Goal: Task Accomplishment & Management: Complete application form

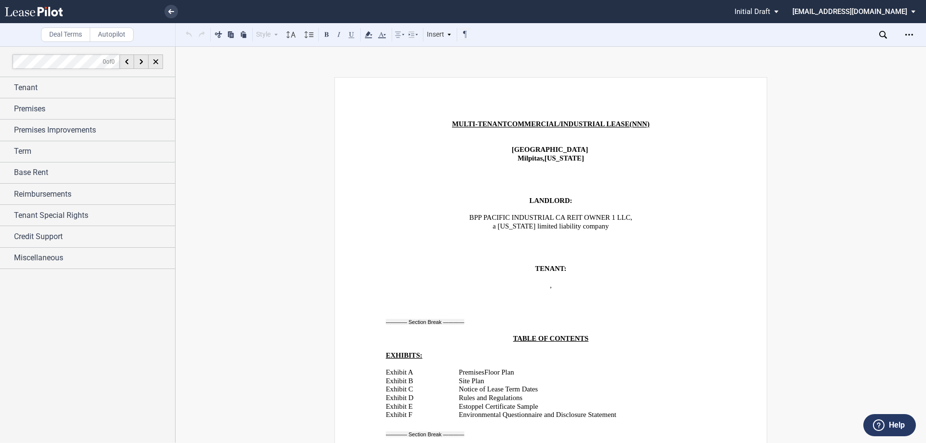
scroll to position [7198, 0]
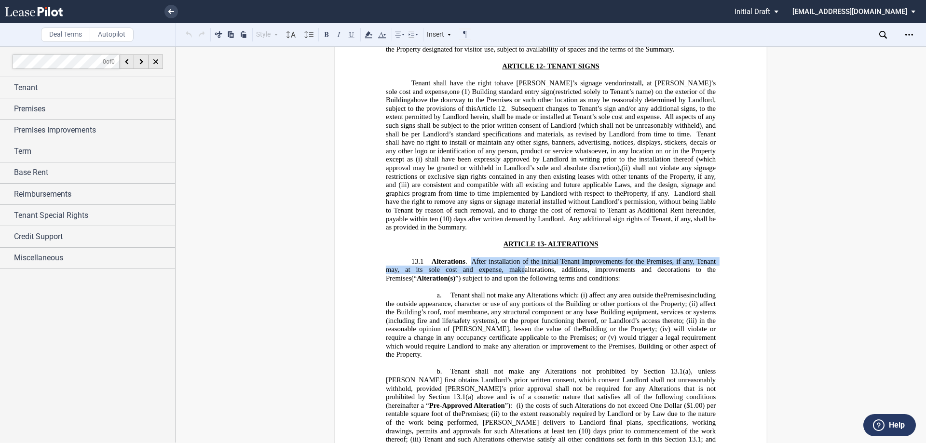
click at [67, 243] on div "Credit Support" at bounding box center [87, 236] width 175 height 21
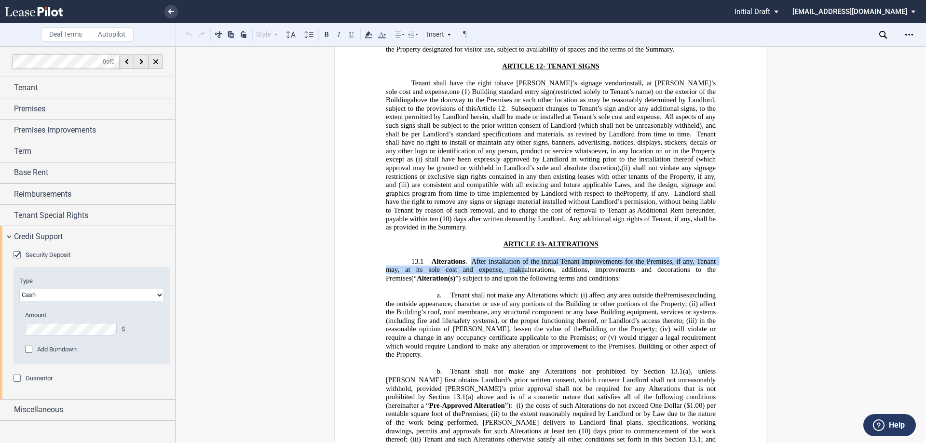
click at [31, 380] on span "Guarantor" at bounding box center [39, 378] width 27 height 7
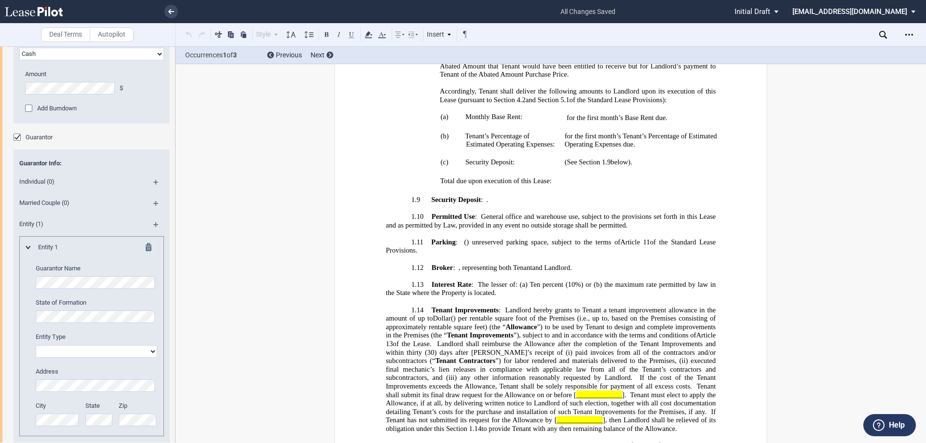
scroll to position [1461, 0]
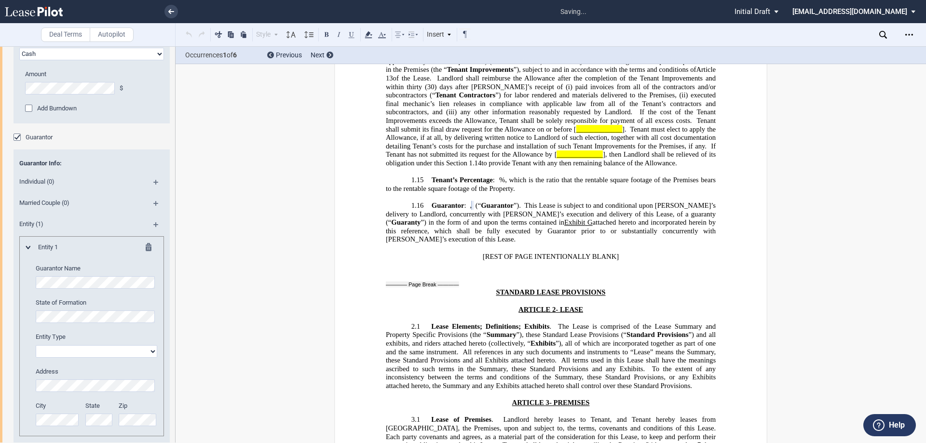
click at [69, 349] on select "Corporation Limited liability company General Partnership Limited Partnership O…" at bounding box center [97, 351] width 122 height 13
select select "corporation"
click at [36, 345] on select "Corporation Limited liability company General Partnership Limited Partnership O…" at bounding box center [97, 351] width 122 height 13
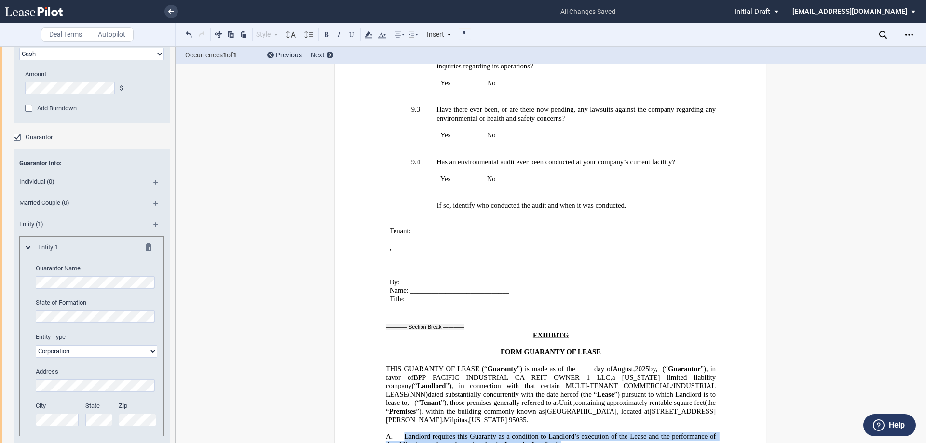
scroll to position [21897, 0]
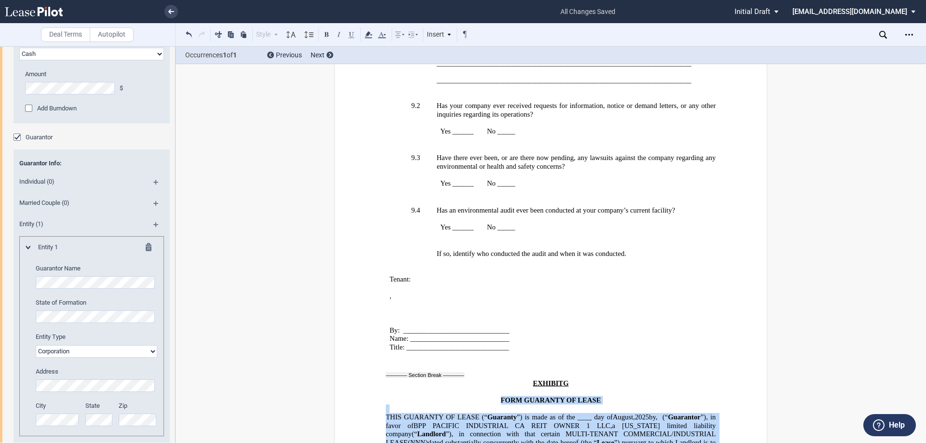
drag, startPoint x: 685, startPoint y: 397, endPoint x: 409, endPoint y: 222, distance: 326.6
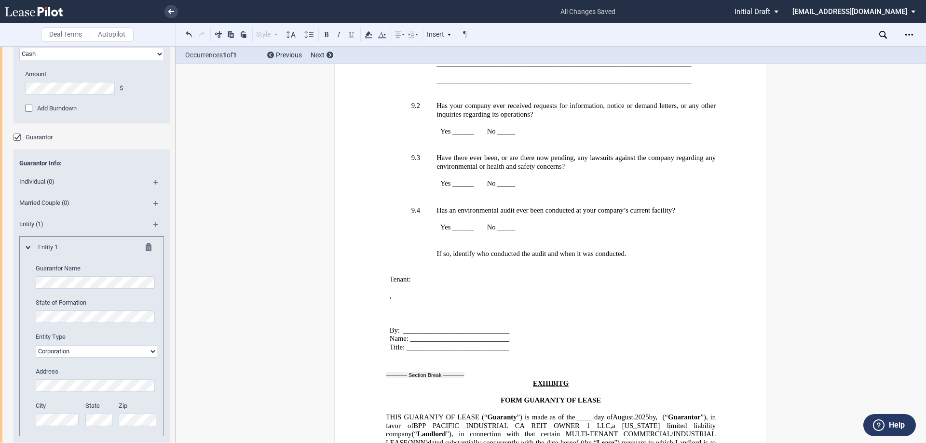
drag, startPoint x: 480, startPoint y: 263, endPoint x: 398, endPoint y: 243, distance: 83.5
click at [434, 405] on p at bounding box center [551, 409] width 330 height 9
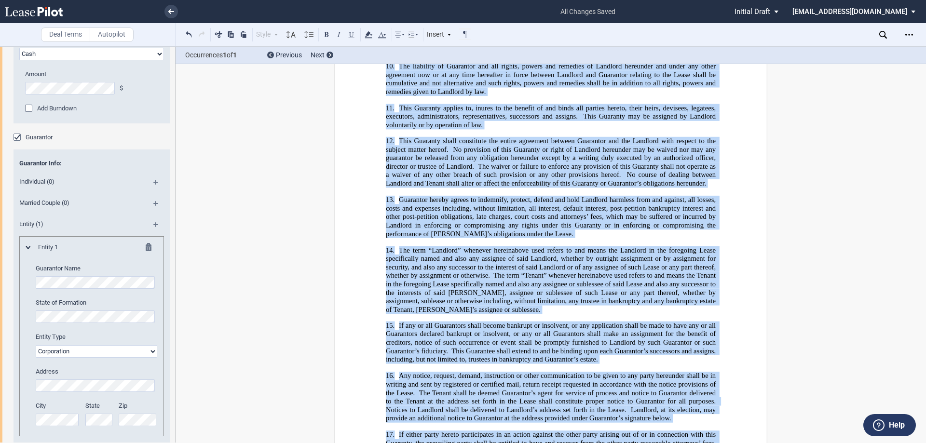
scroll to position [23489, 0]
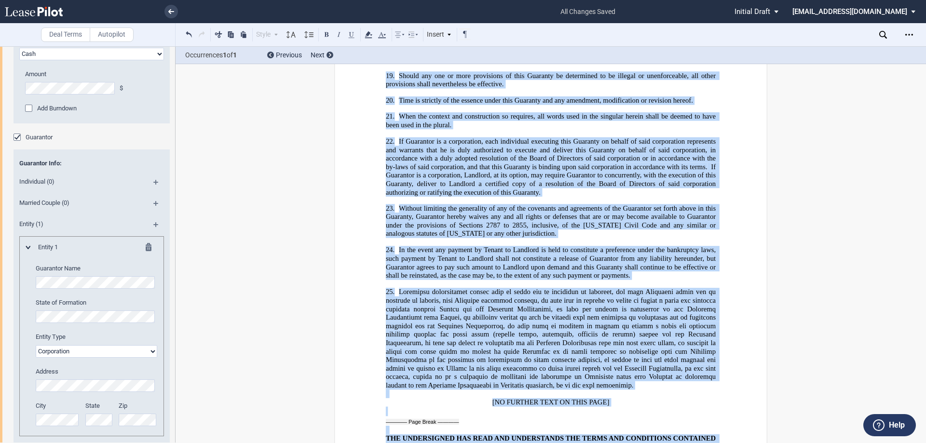
drag, startPoint x: 383, startPoint y: 247, endPoint x: 687, endPoint y: 403, distance: 341.7
click at [878, 34] on div "Download Share Document Print Create a New Version Import Changes Compare Expre…" at bounding box center [840, 34] width 171 height 23
click at [886, 31] on icon at bounding box center [883, 35] width 8 height 8
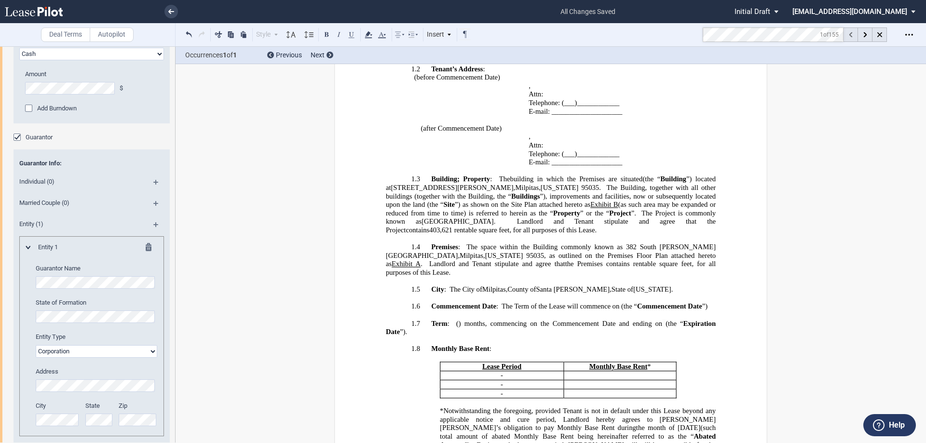
scroll to position [209, 0]
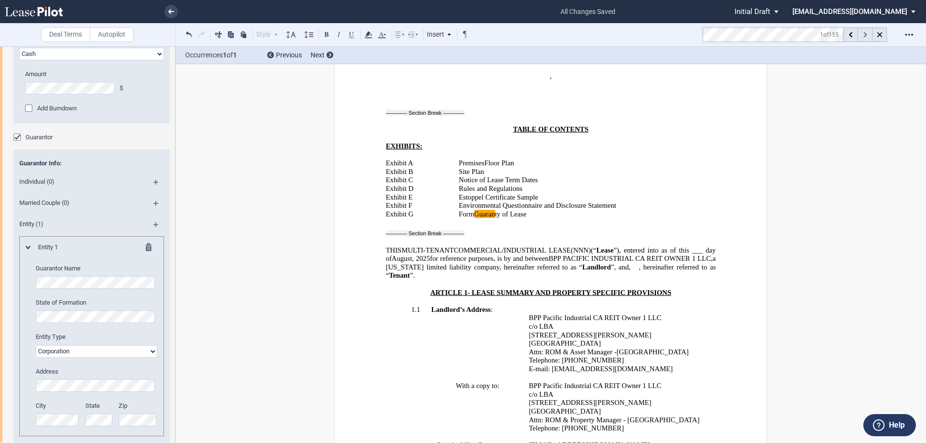
click at [861, 33] on div at bounding box center [865, 34] width 14 height 14
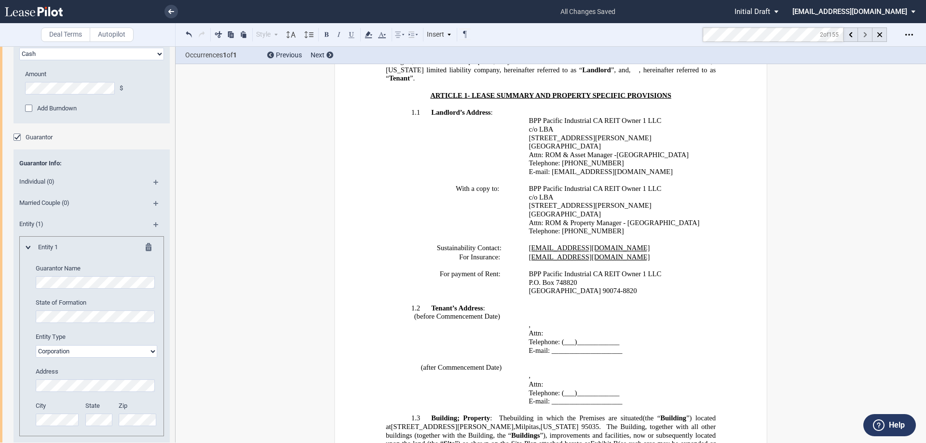
scroll to position [1461, 0]
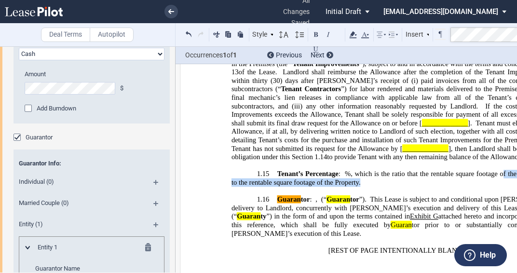
click at [517, 182] on html ".bocls-1{fill:#26354a;fill-rule:evenodd} Loading... × all changes saved Pending…" at bounding box center [258, 136] width 517 height 273
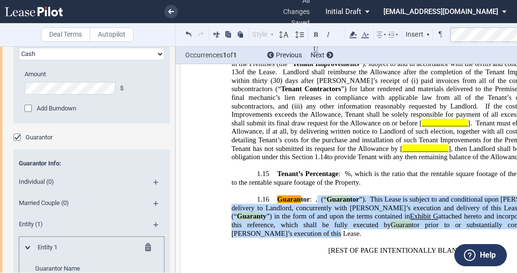
drag, startPoint x: 373, startPoint y: 233, endPoint x: 380, endPoint y: 212, distance: 21.8
click at [380, 212] on p "1.16 Guaran tor : , an individual and , a married couple, on behalf of their so…" at bounding box center [397, 216] width 330 height 42
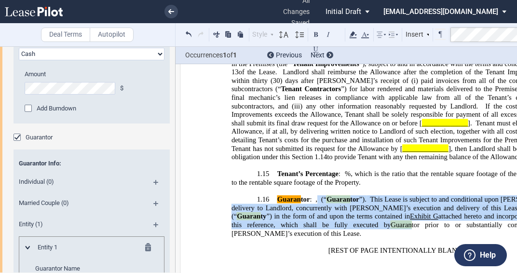
drag, startPoint x: 386, startPoint y: 214, endPoint x: 376, endPoint y: 219, distance: 11.7
click at [376, 219] on span "This Lease is subject to and conditional upon [PERSON_NAME]’s delivery to Landl…" at bounding box center [398, 207] width 332 height 25
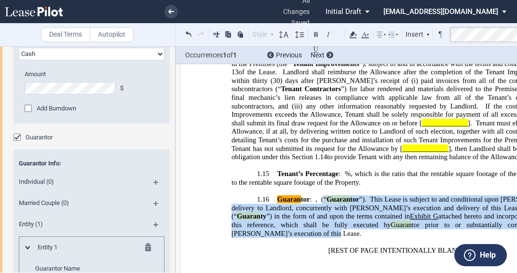
drag, startPoint x: 375, startPoint y: 240, endPoint x: 449, endPoint y: 208, distance: 80.2
click at [449, 208] on p "1.16 Guaran tor : , an individual and , a married couple, on behalf of their so…" at bounding box center [397, 216] width 330 height 42
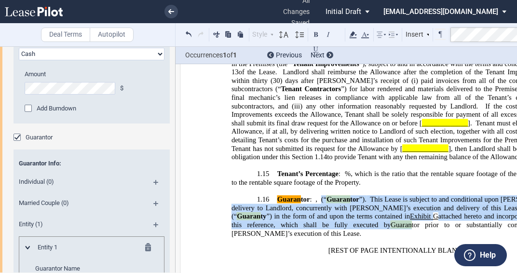
copy p "(“ Guaran tor ”) . This Lease is subject to and conditional upon Tenant’s deliv…"
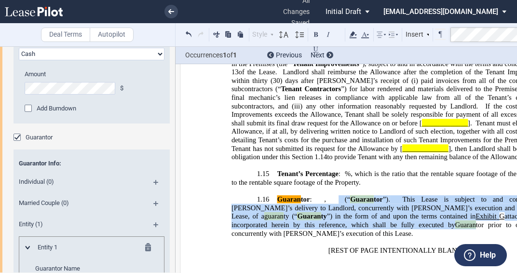
drag, startPoint x: 305, startPoint y: 184, endPoint x: 321, endPoint y: 174, distance: 18.6
click at [305, 178] on span "Tenant’s Percentage" at bounding box center [307, 174] width 61 height 8
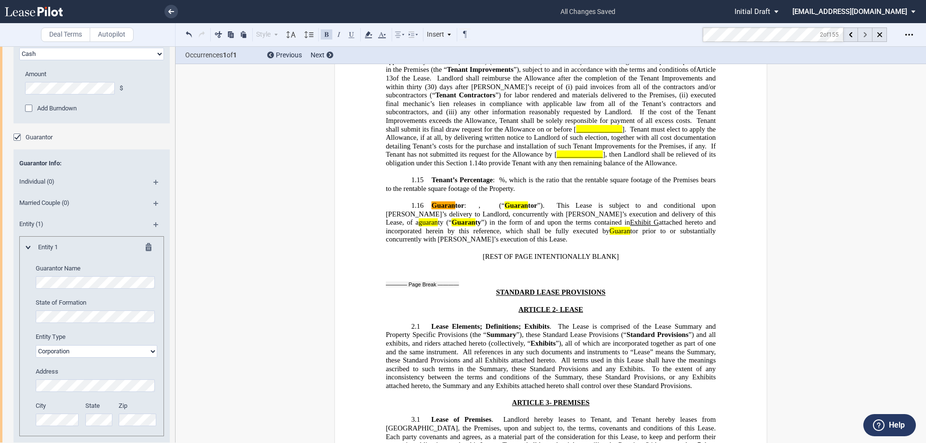
click at [863, 34] on div at bounding box center [865, 34] width 14 height 14
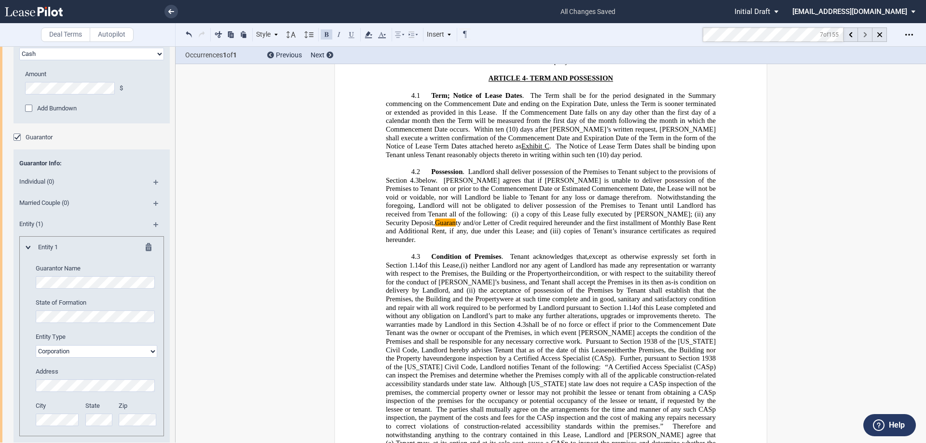
click at [863, 34] on div at bounding box center [865, 34] width 14 height 14
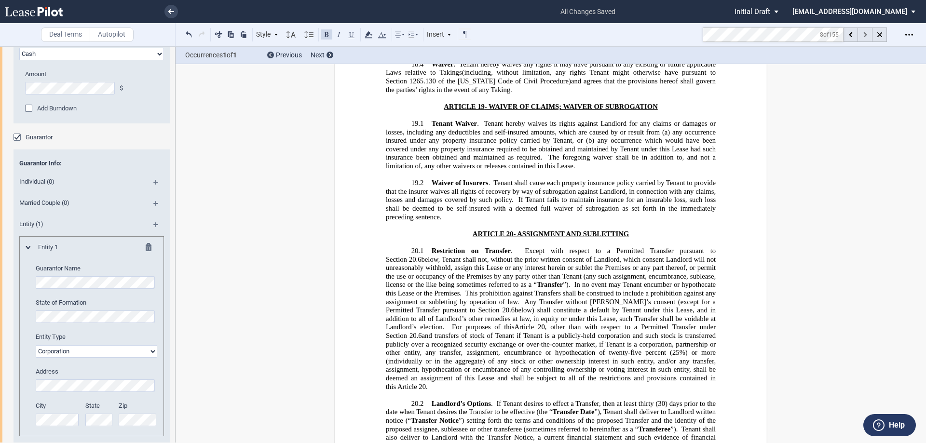
scroll to position [10870, 0]
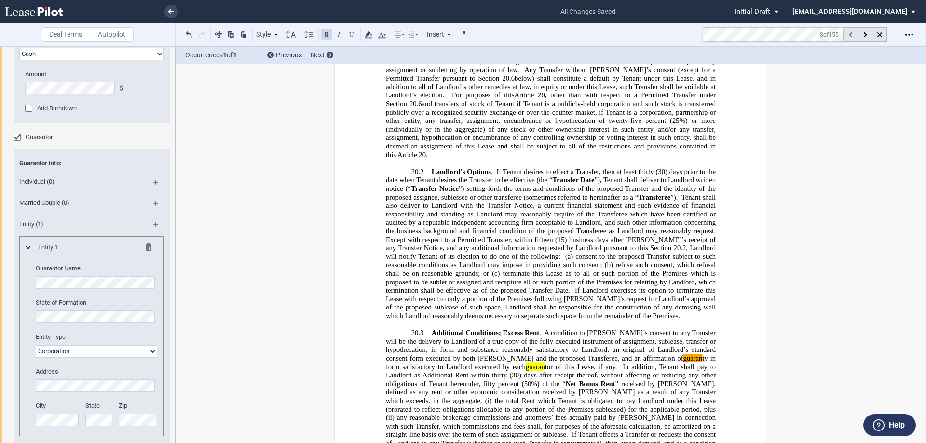
click at [852, 35] on div at bounding box center [851, 34] width 14 height 14
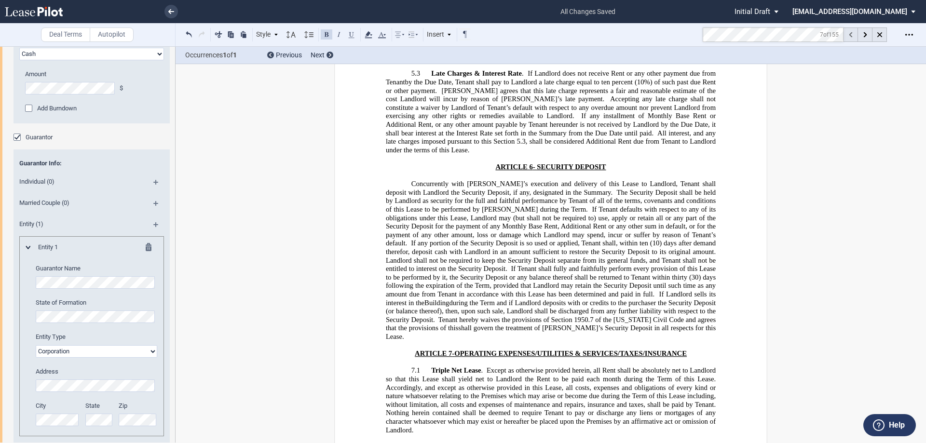
scroll to position [2269, 0]
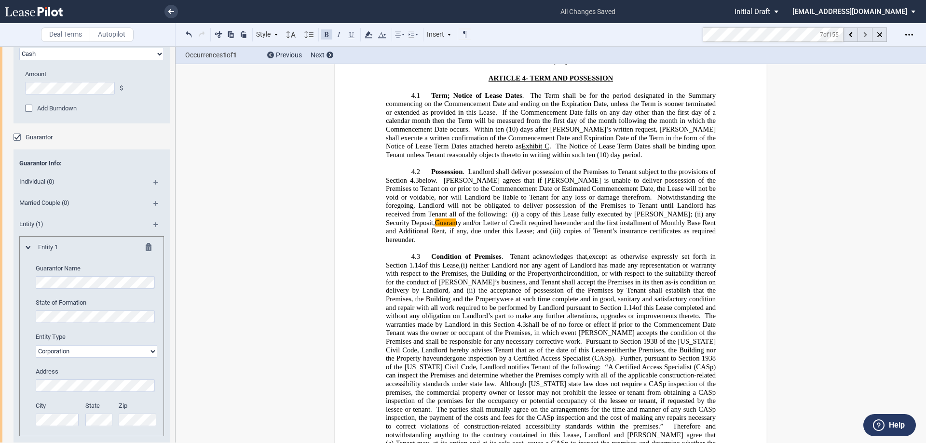
click at [865, 34] on icon at bounding box center [865, 34] width 3 height 5
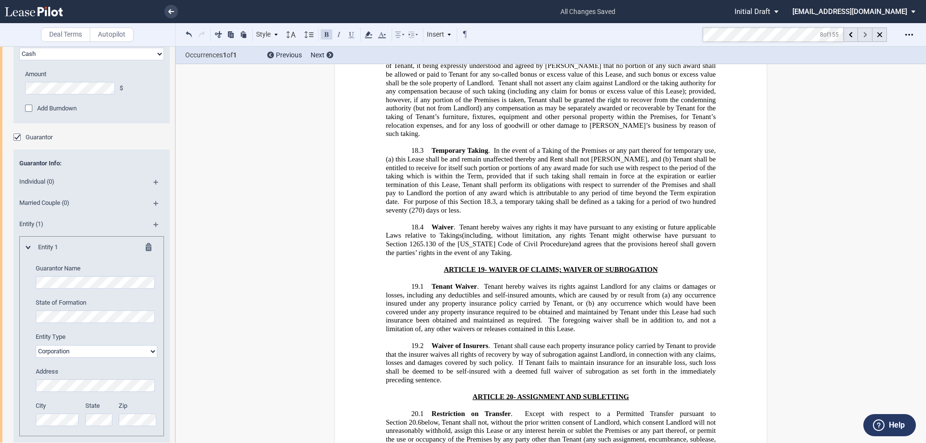
scroll to position [10870, 0]
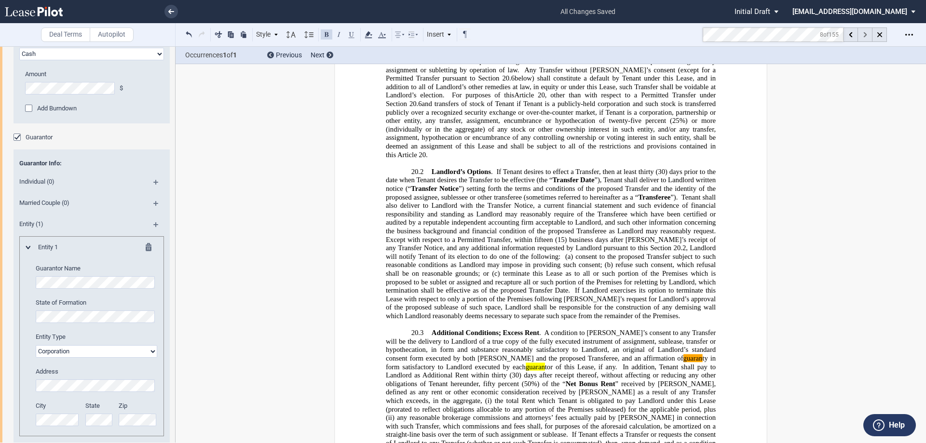
click at [865, 34] on icon at bounding box center [865, 34] width 3 height 5
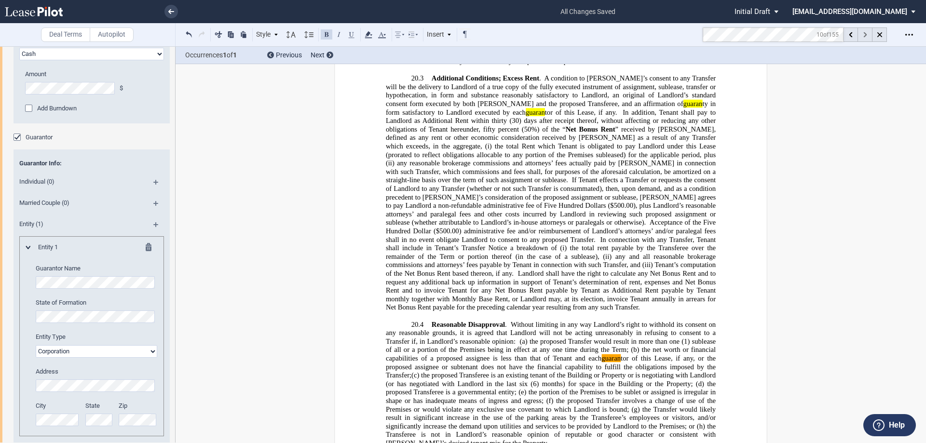
click at [865, 34] on icon at bounding box center [865, 34] width 3 height 5
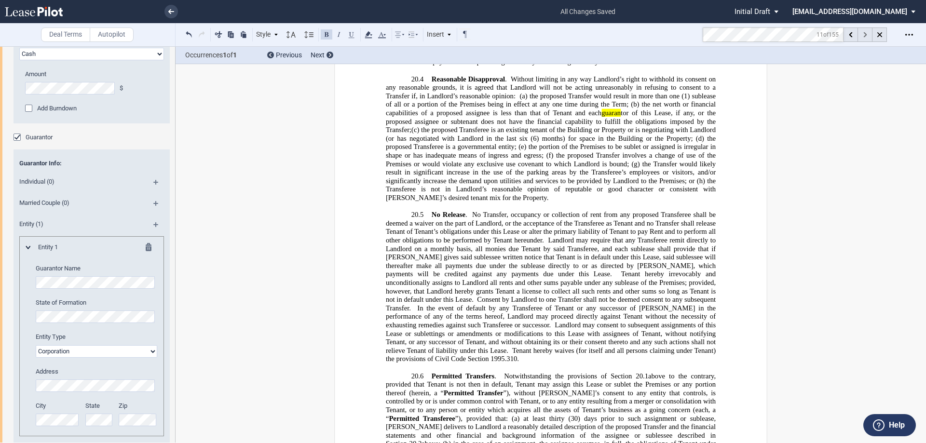
scroll to position [11490, 0]
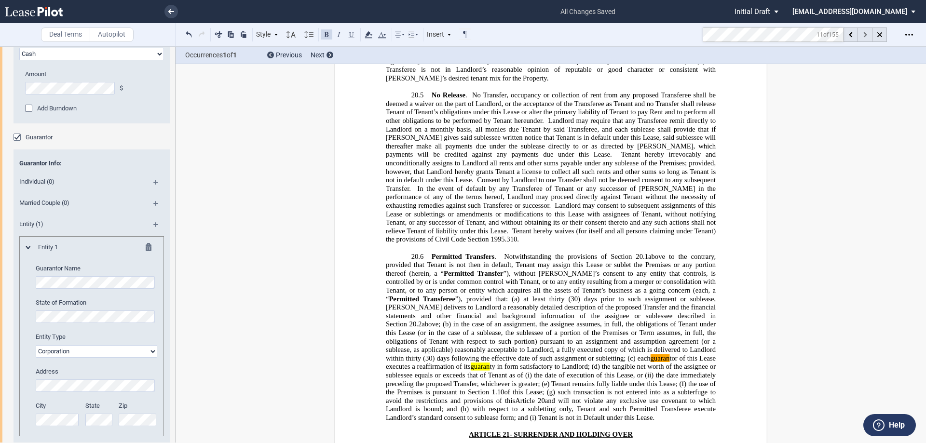
click at [865, 34] on icon at bounding box center [865, 34] width 3 height 5
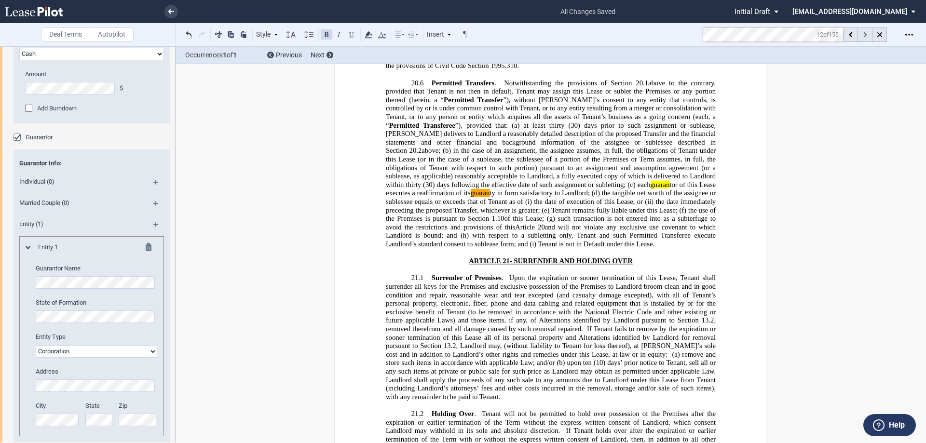
click at [865, 34] on icon at bounding box center [865, 34] width 3 height 5
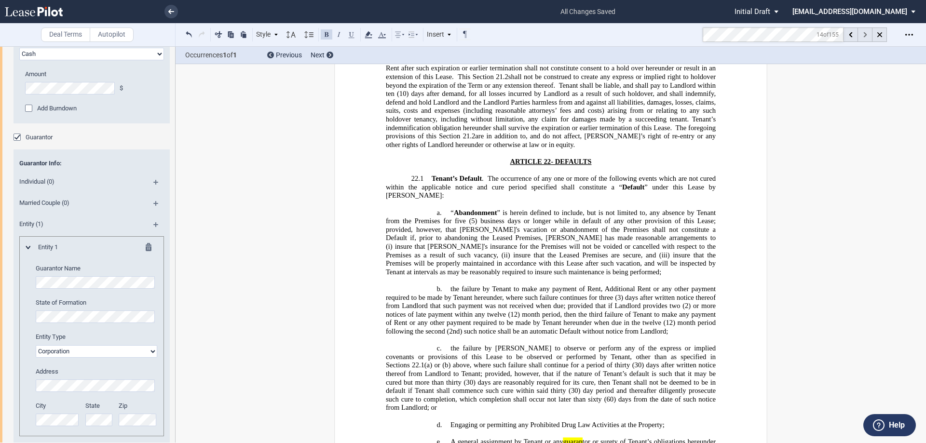
click at [865, 34] on icon at bounding box center [865, 34] width 3 height 5
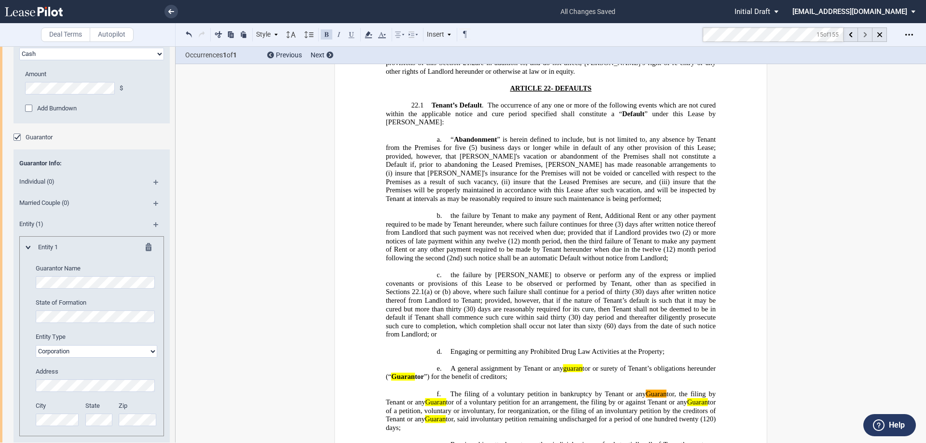
scroll to position [12161, 0]
click at [865, 34] on icon at bounding box center [865, 34] width 3 height 5
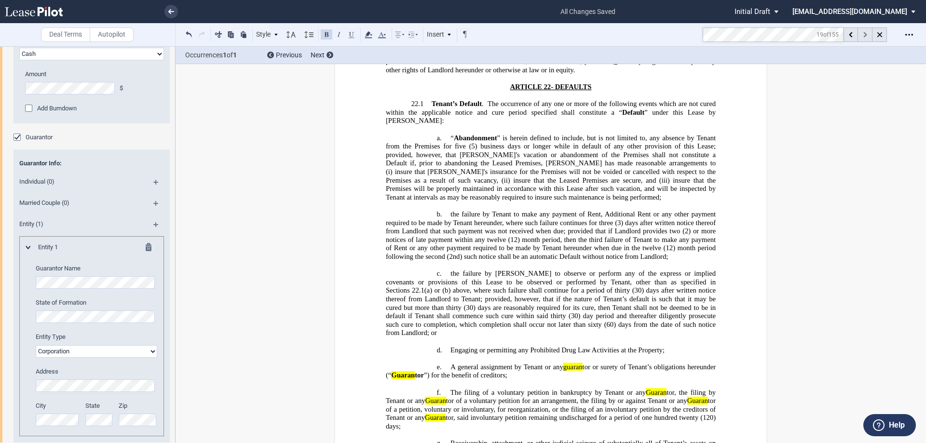
click at [865, 34] on icon at bounding box center [865, 34] width 3 height 5
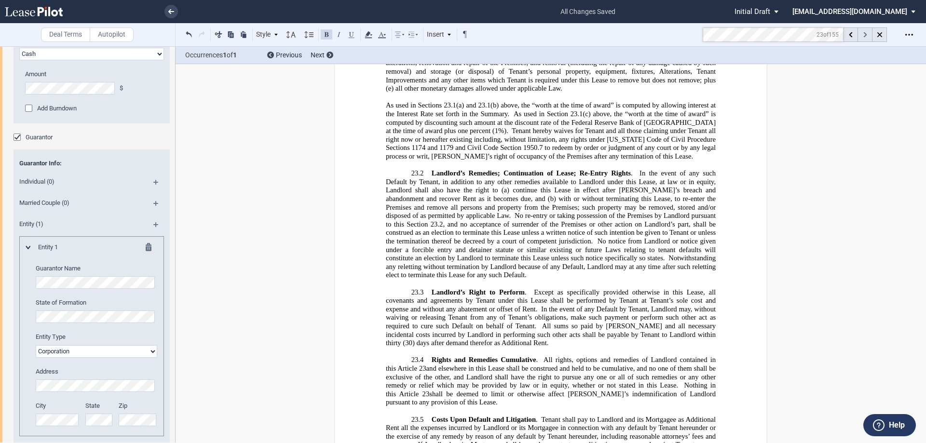
click at [865, 34] on icon at bounding box center [865, 34] width 3 height 5
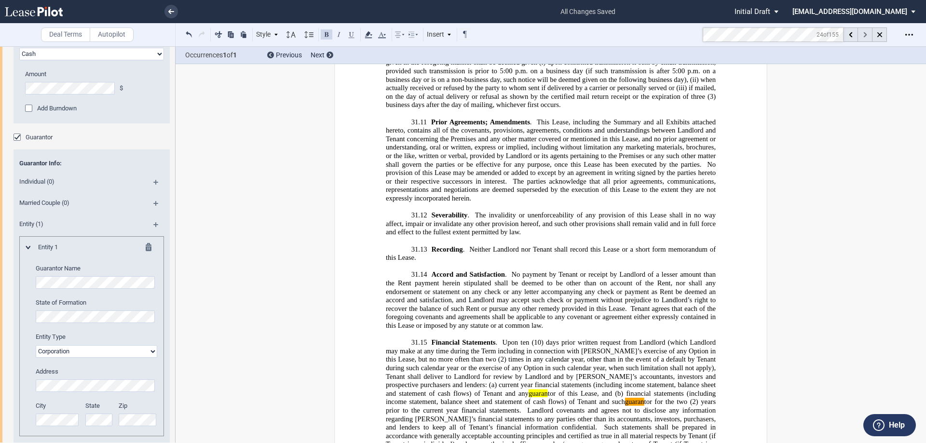
click at [865, 34] on icon at bounding box center [865, 34] width 3 height 5
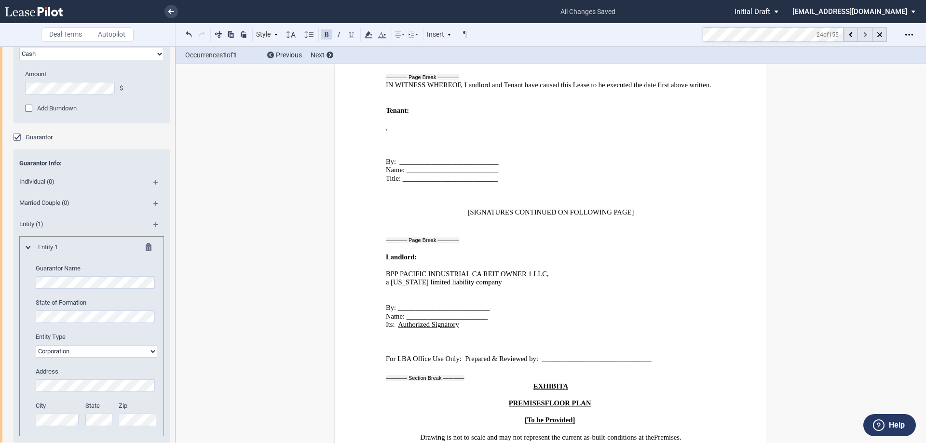
click at [865, 34] on icon at bounding box center [865, 34] width 3 height 5
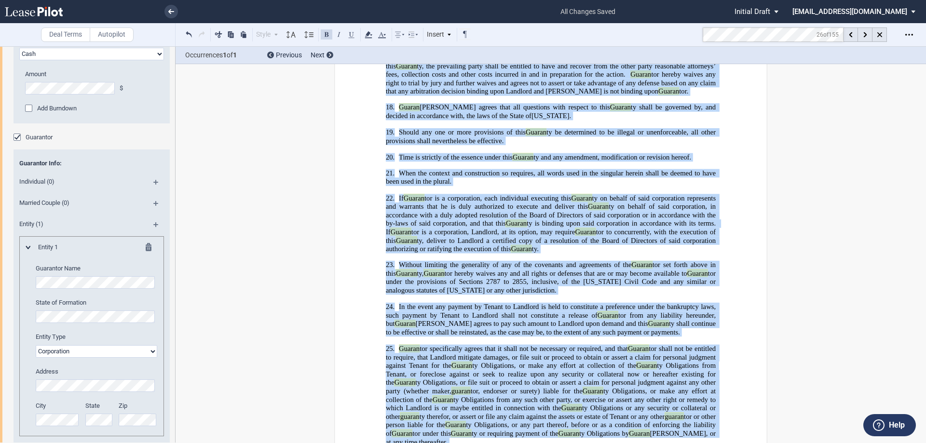
scroll to position [23489, 0]
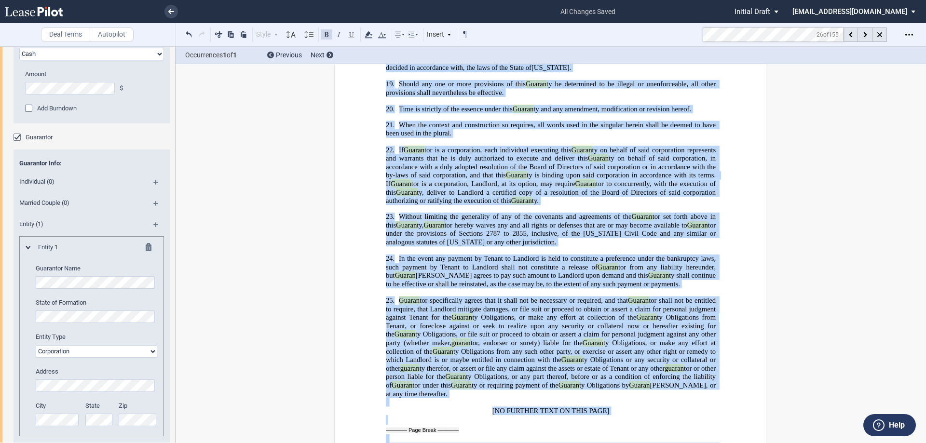
drag, startPoint x: 578, startPoint y: 253, endPoint x: 651, endPoint y: 416, distance: 178.4
